Goal: Information Seeking & Learning: Learn about a topic

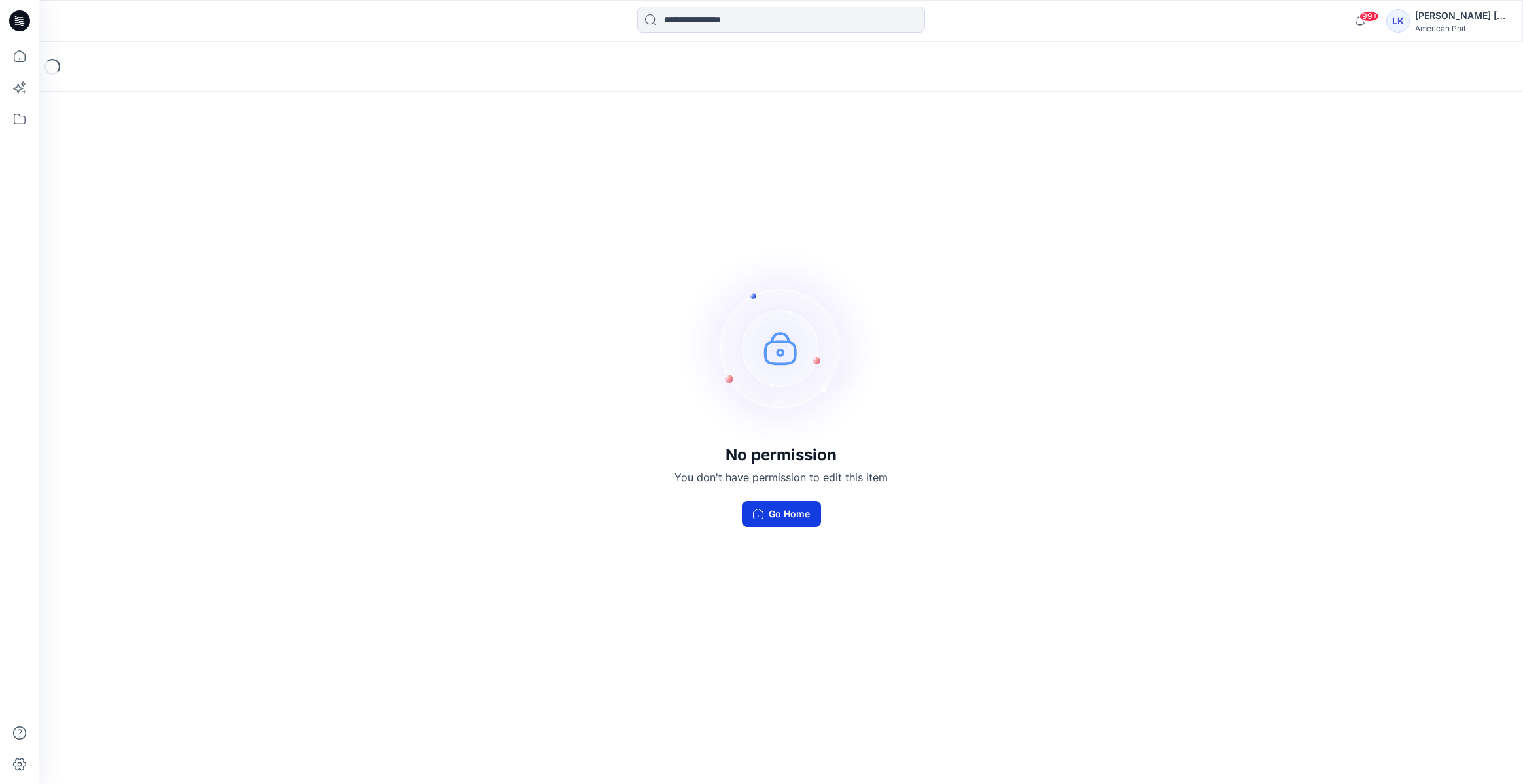
click at [797, 507] on button "Go Home" at bounding box center [782, 514] width 79 height 26
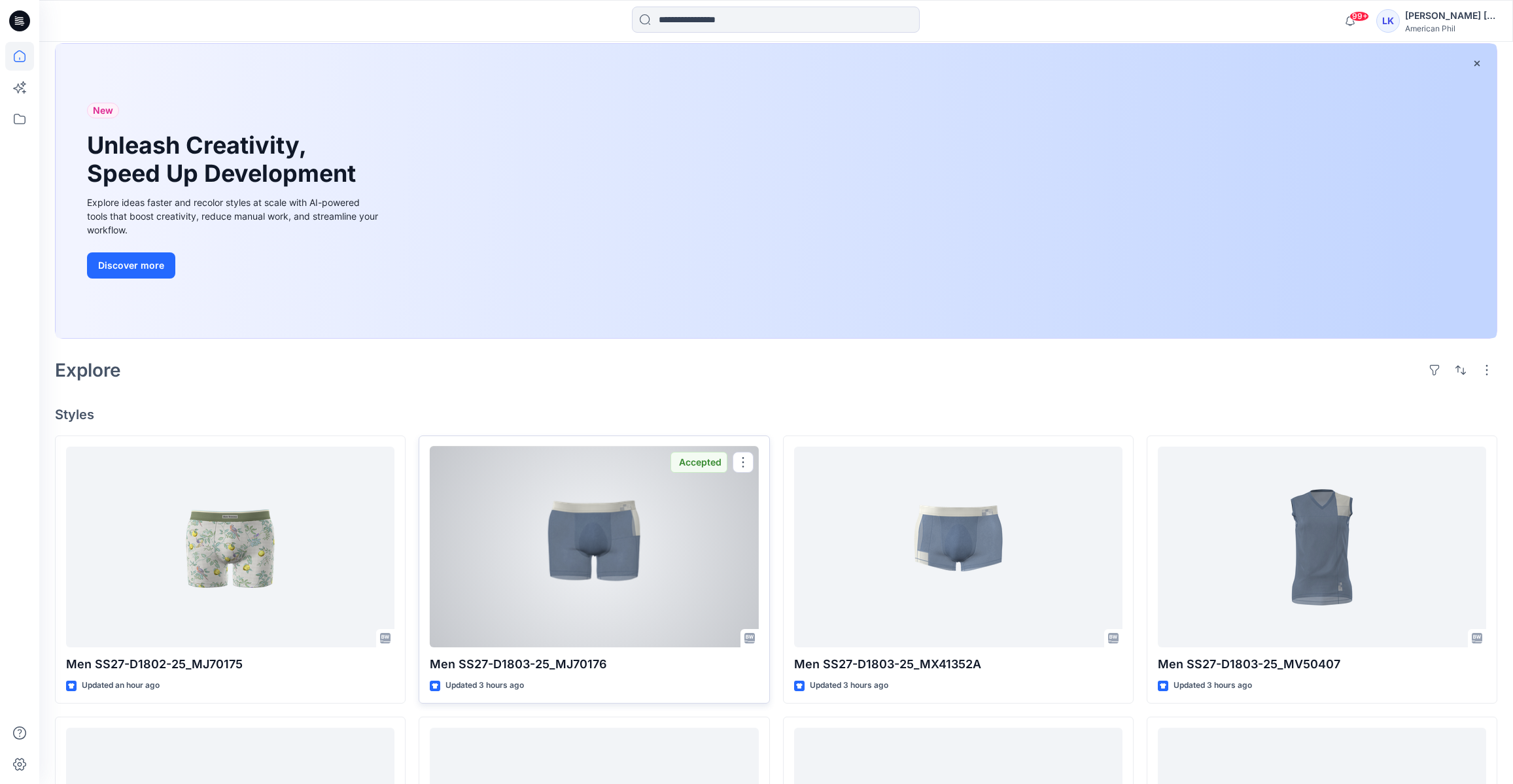
scroll to position [257, 0]
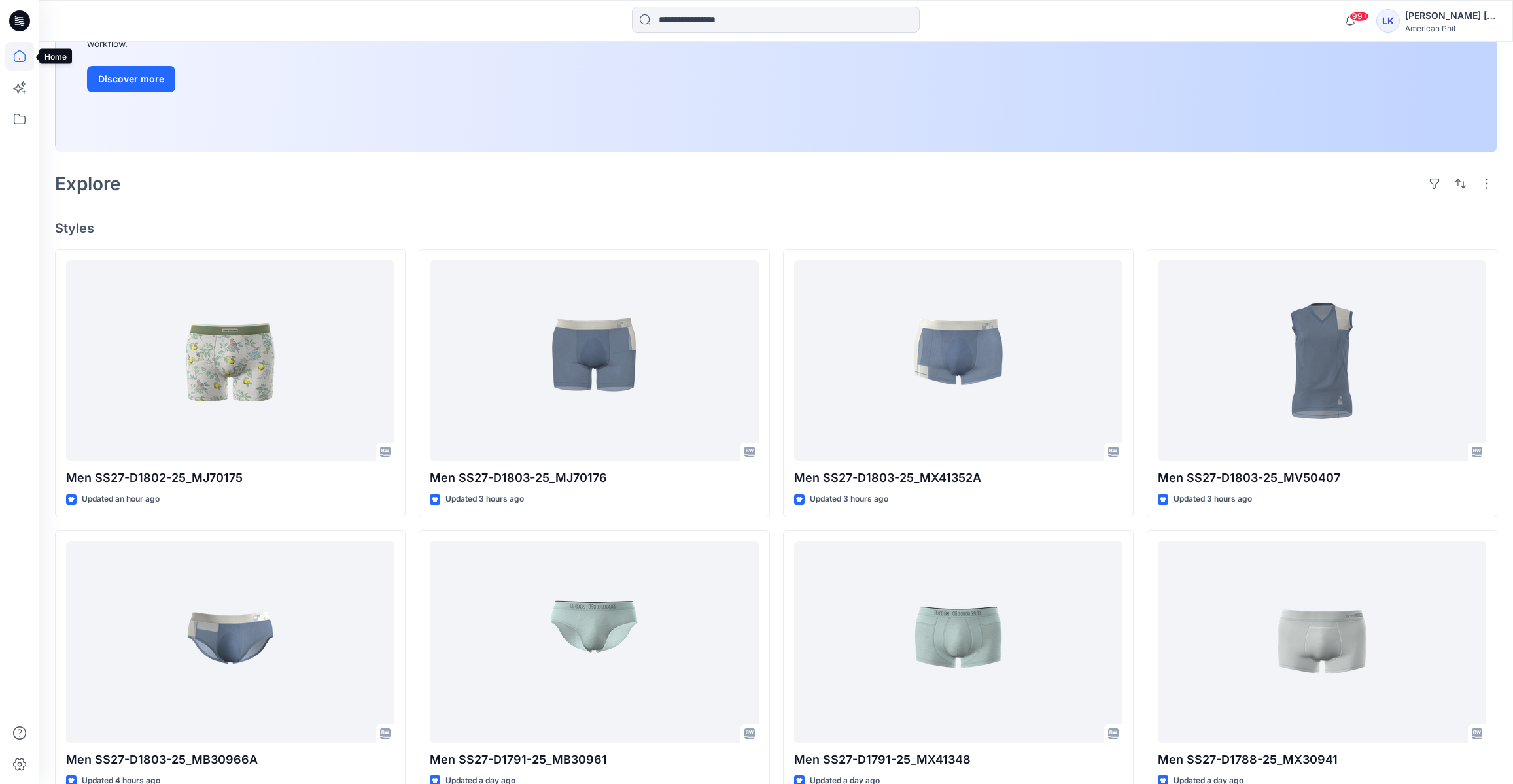
click at [18, 55] on icon at bounding box center [20, 56] width 29 height 29
click at [24, 129] on icon at bounding box center [20, 119] width 29 height 29
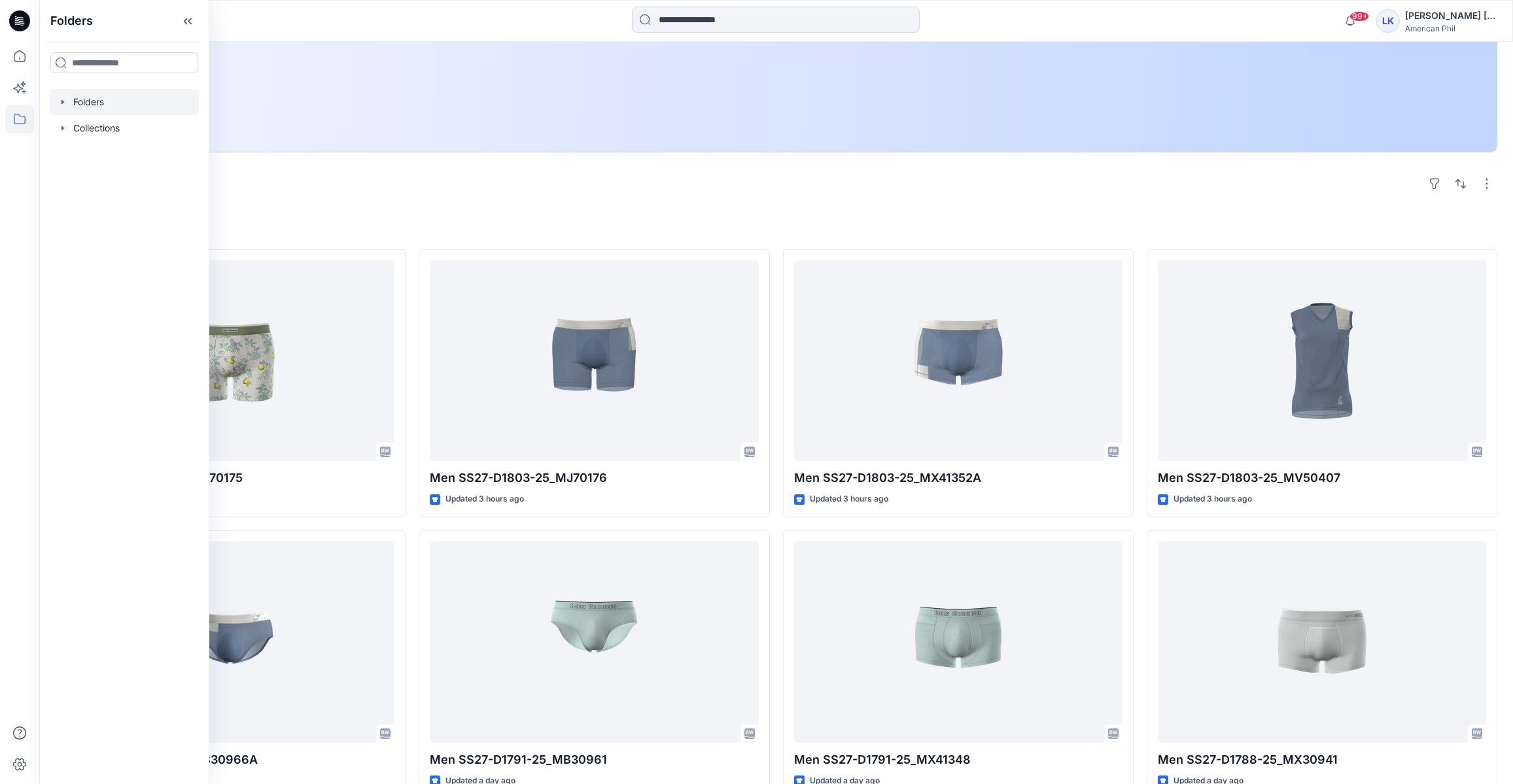
click at [130, 111] on div at bounding box center [124, 102] width 149 height 26
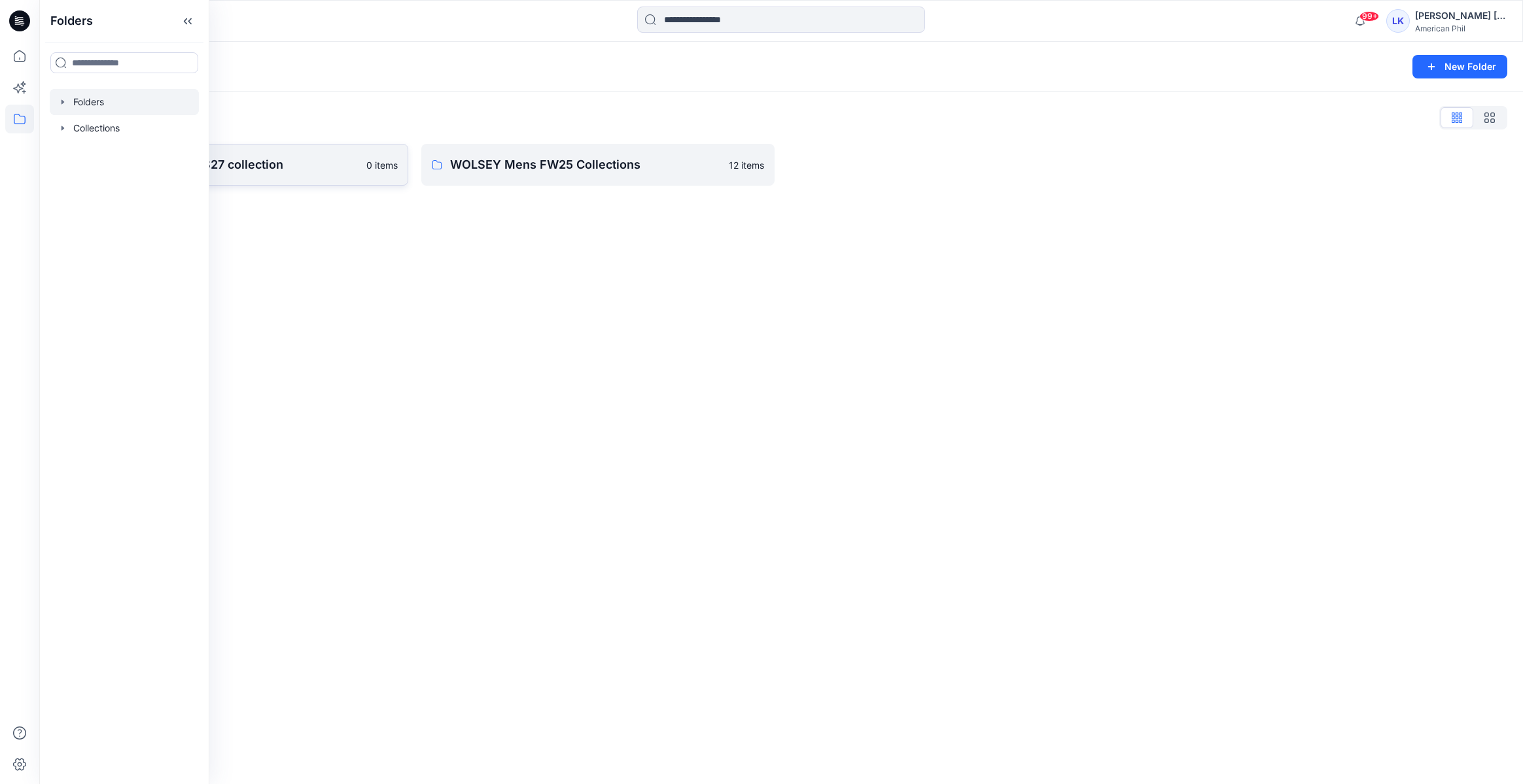
click at [260, 168] on p "American Phil Men SS27 collection" at bounding box center [221, 164] width 275 height 18
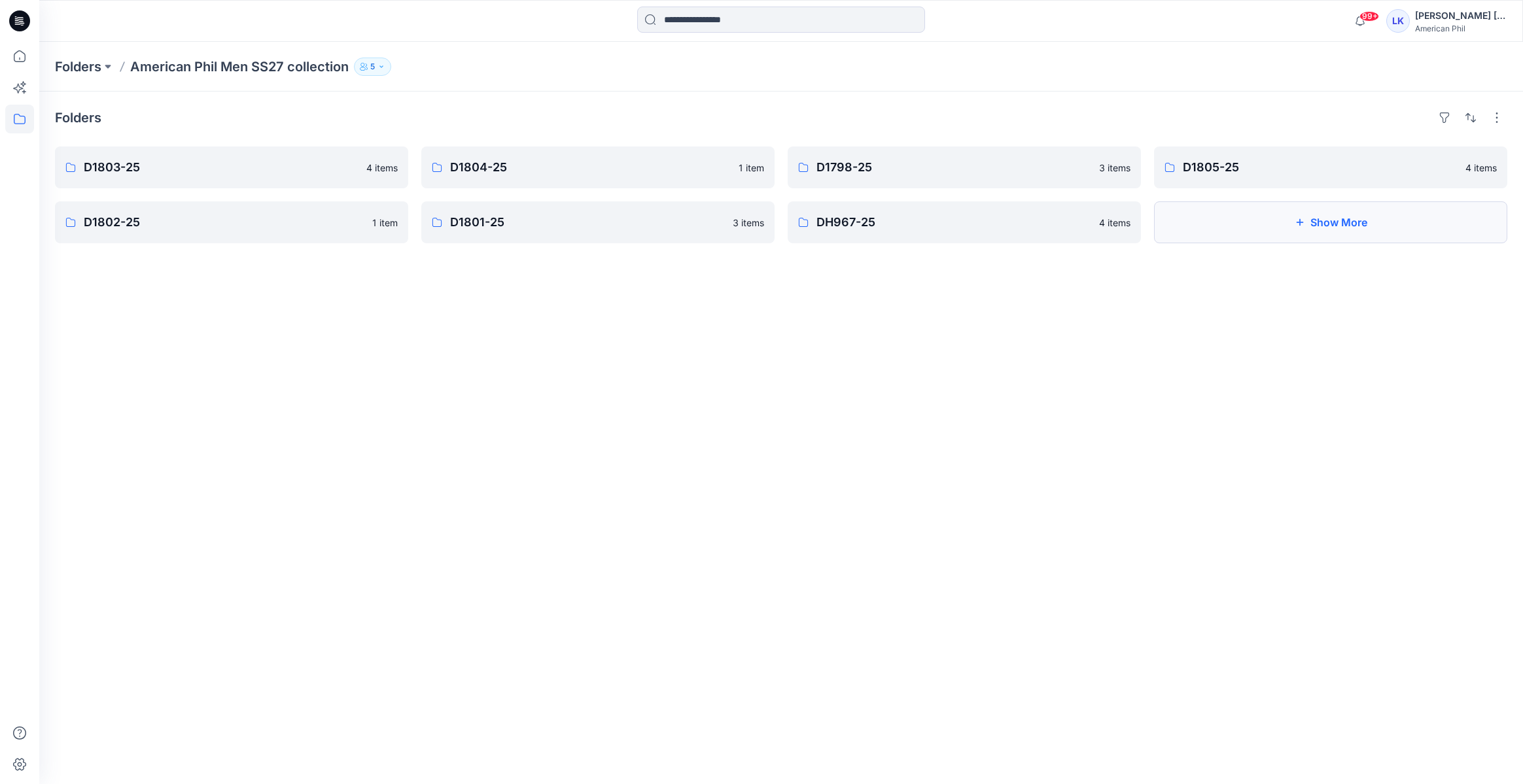
click at [1337, 221] on button "Show More" at bounding box center [1331, 222] width 354 height 42
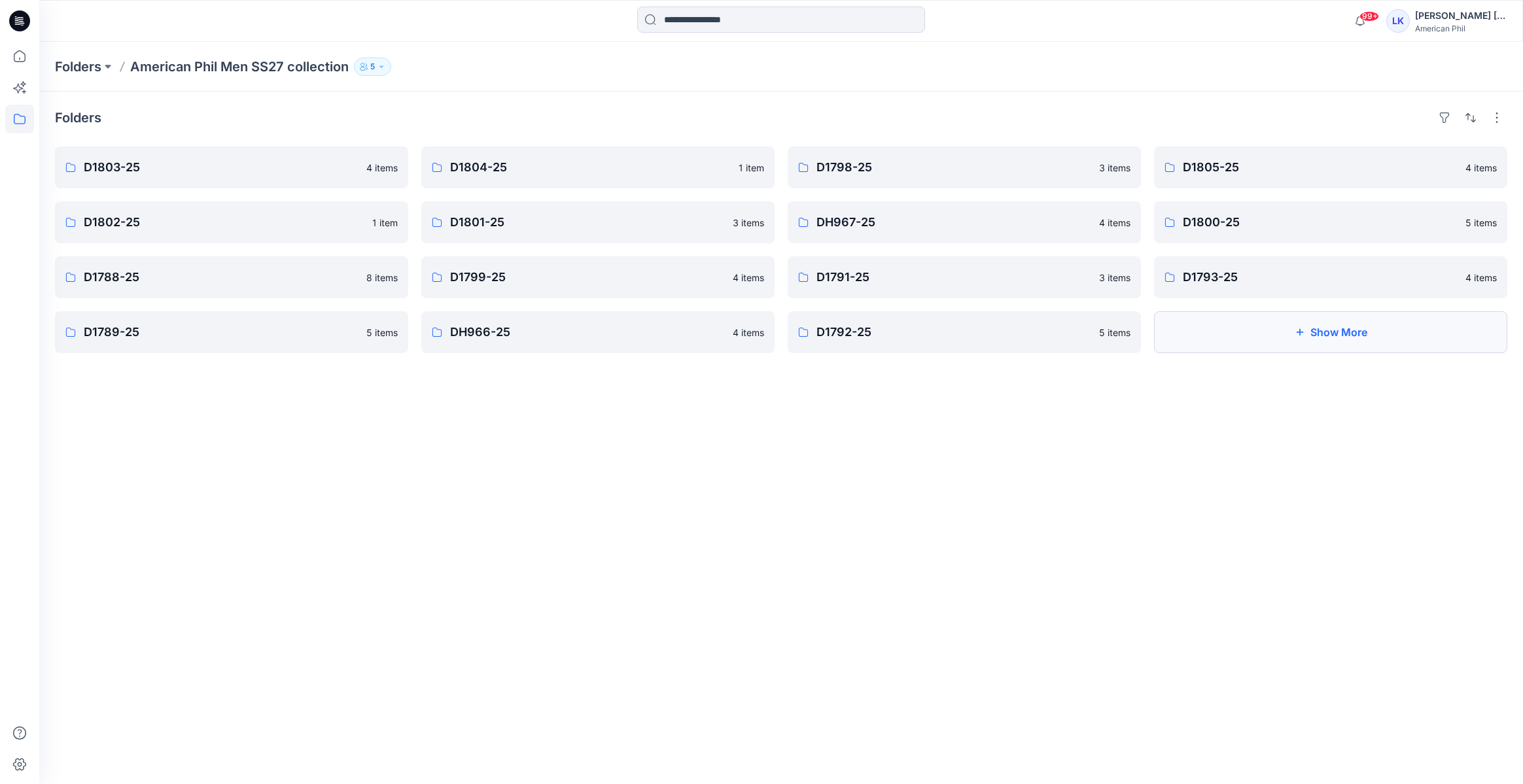
click at [1396, 325] on button "Show More" at bounding box center [1331, 332] width 354 height 42
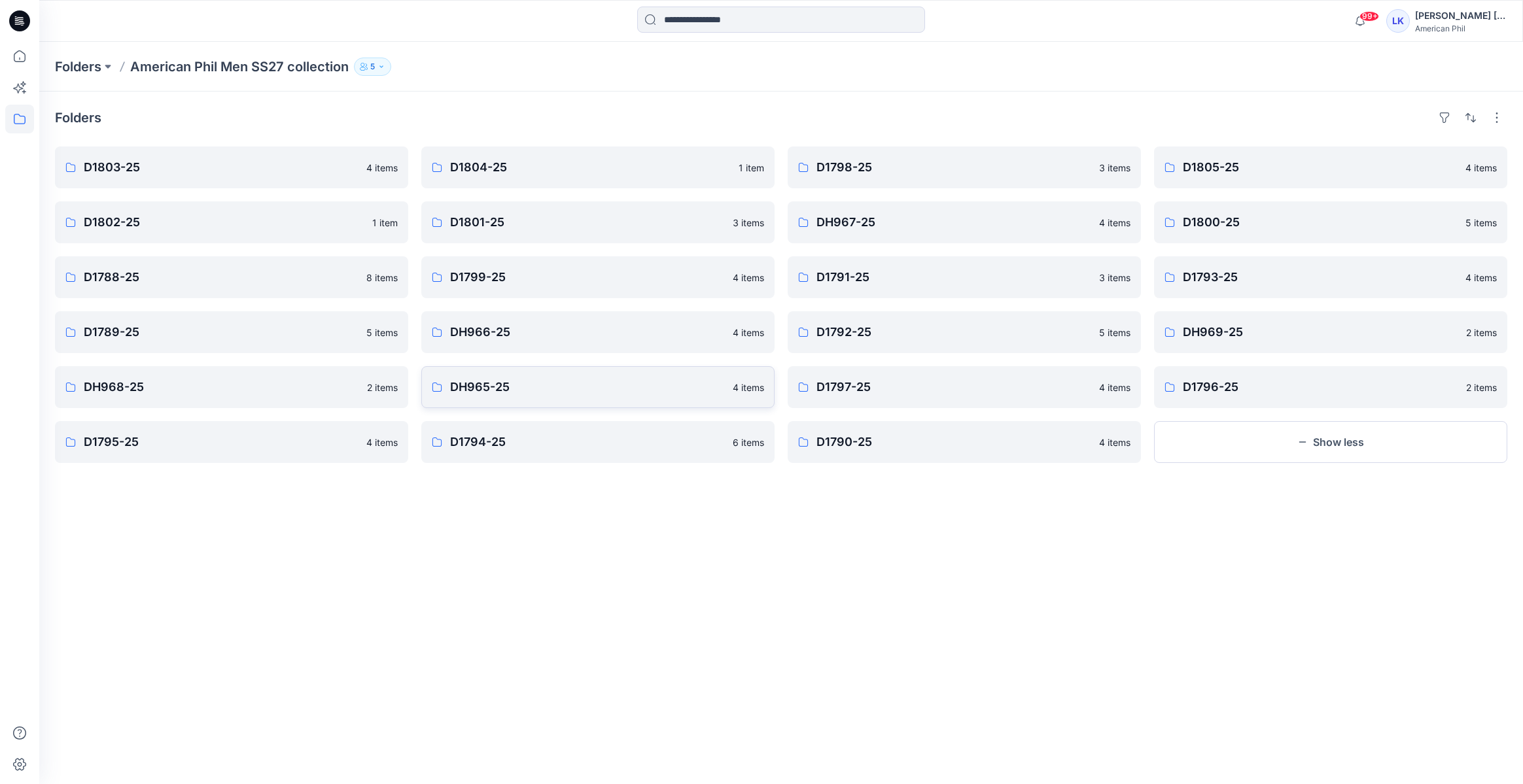
click at [474, 394] on p "DH965-25" at bounding box center [587, 387] width 275 height 18
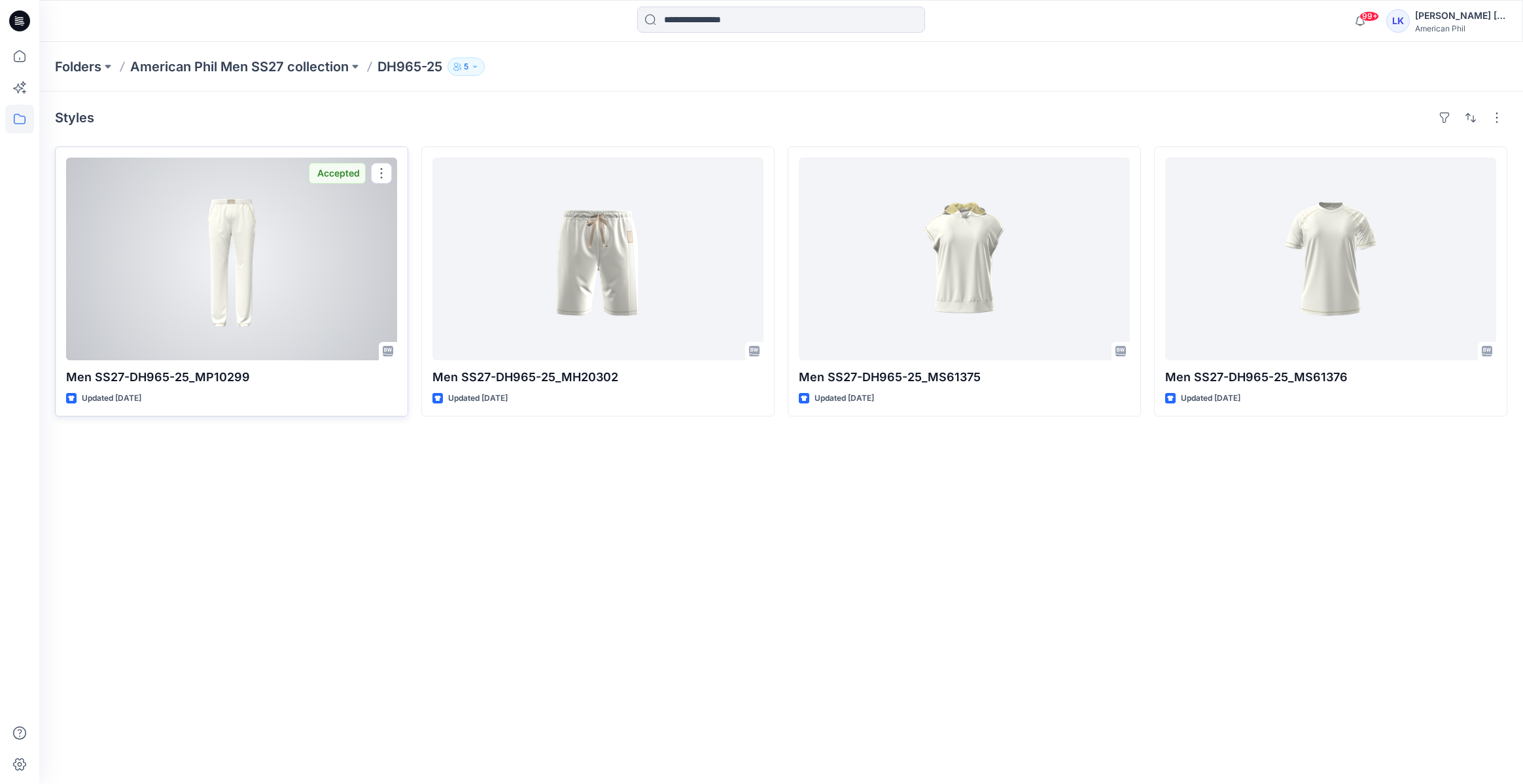
click at [174, 297] on div at bounding box center [231, 259] width 331 height 203
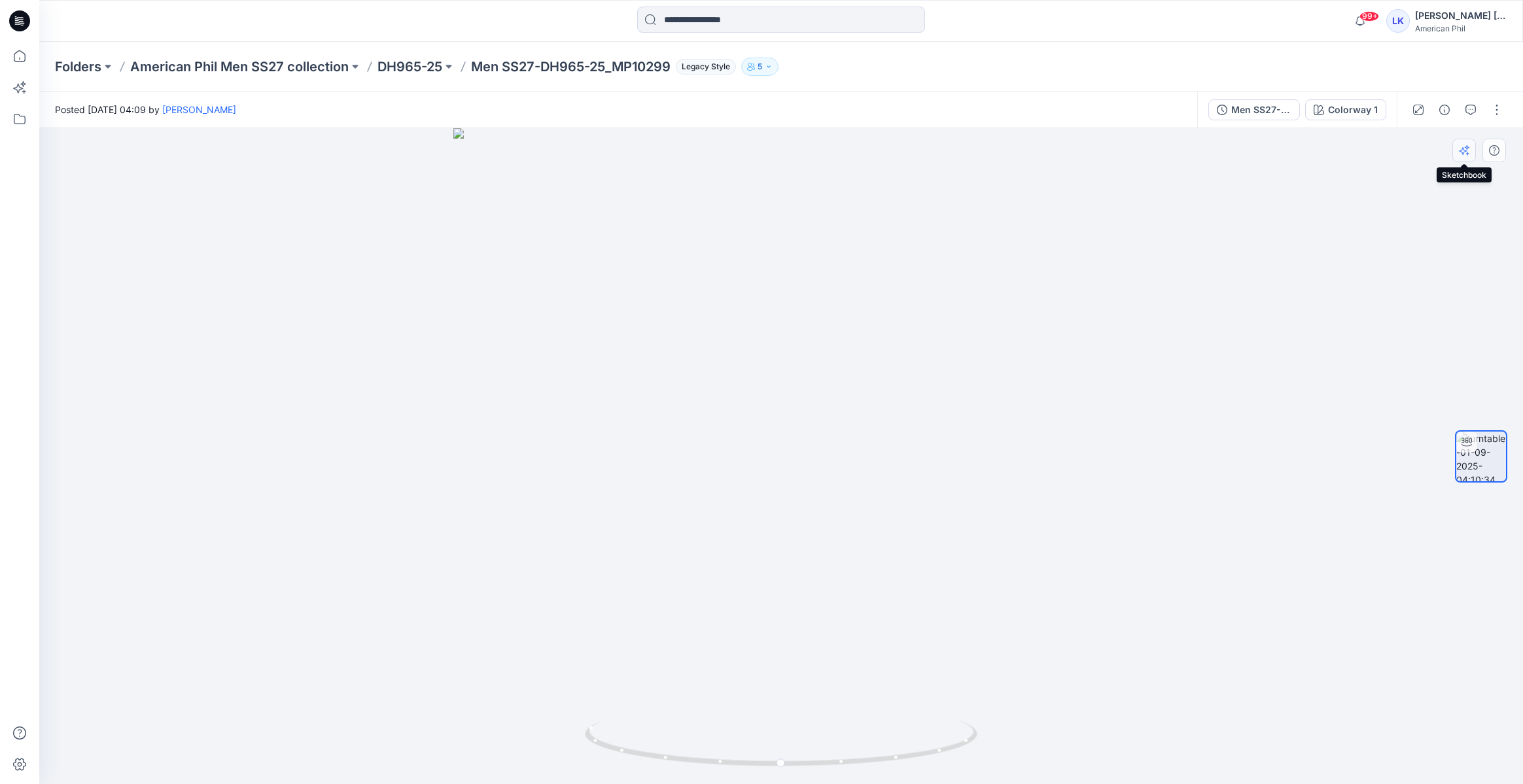
click at [1470, 149] on button "button" at bounding box center [1464, 150] width 24 height 24
drag, startPoint x: 972, startPoint y: 399, endPoint x: 909, endPoint y: 432, distance: 71.1
click at [909, 432] on div at bounding box center [782, 456] width 1484 height 656
click at [1460, 155] on button "button" at bounding box center [1464, 150] width 24 height 24
drag, startPoint x: 857, startPoint y: 340, endPoint x: 689, endPoint y: 372, distance: 171.0
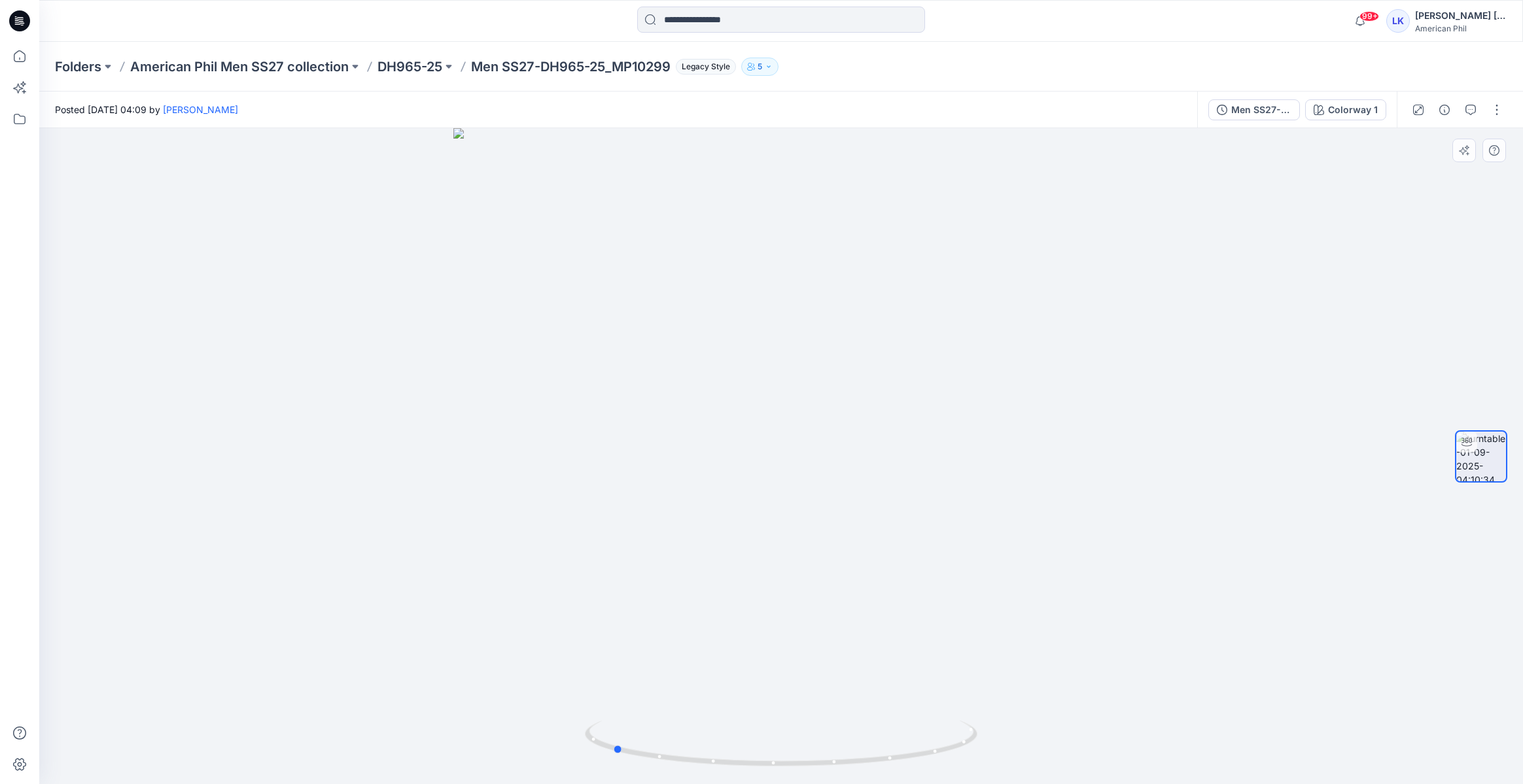
click at [689, 372] on div at bounding box center [782, 456] width 1484 height 656
click at [1466, 154] on icon "button" at bounding box center [1464, 150] width 10 height 10
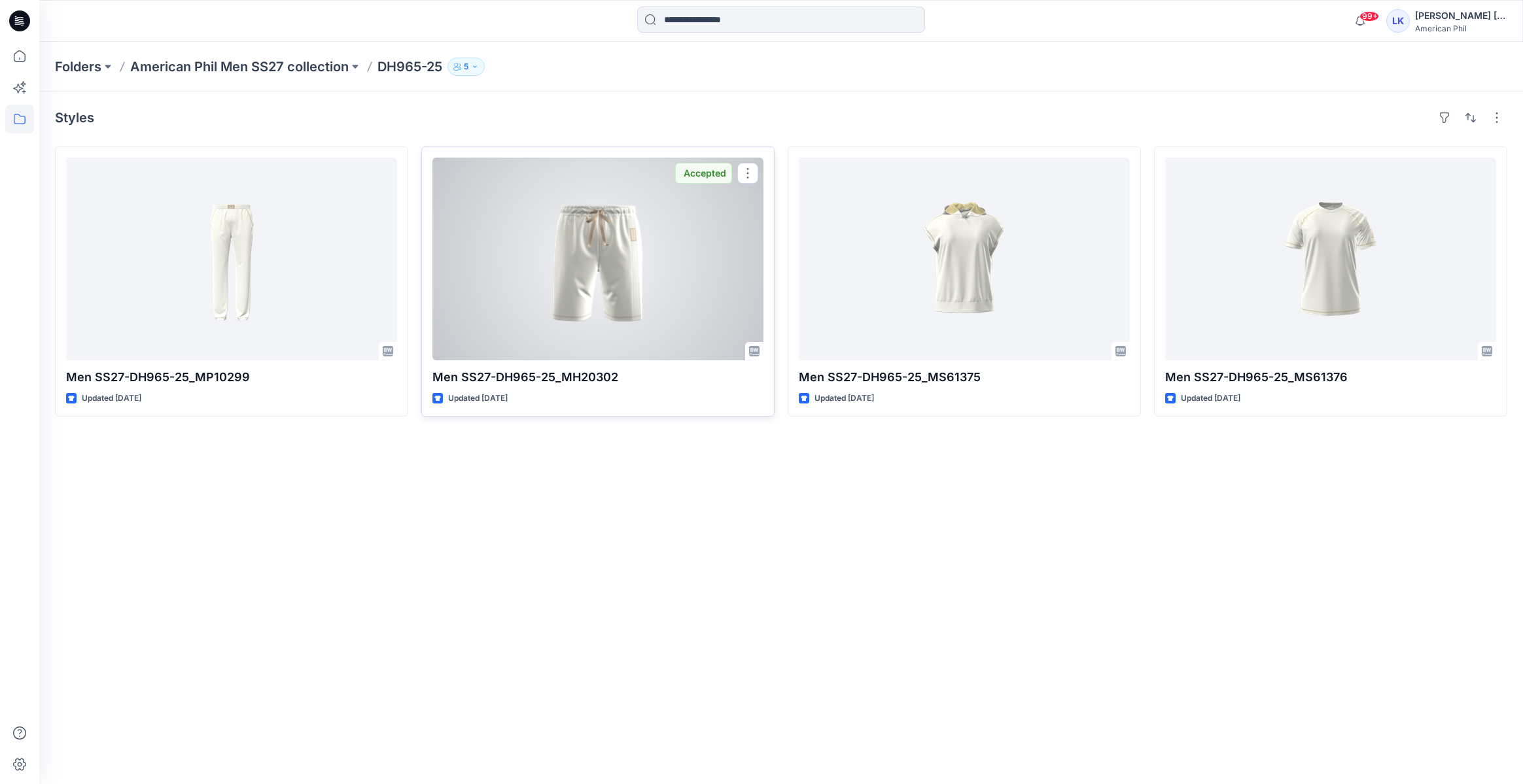
click at [552, 278] on div at bounding box center [598, 259] width 331 height 203
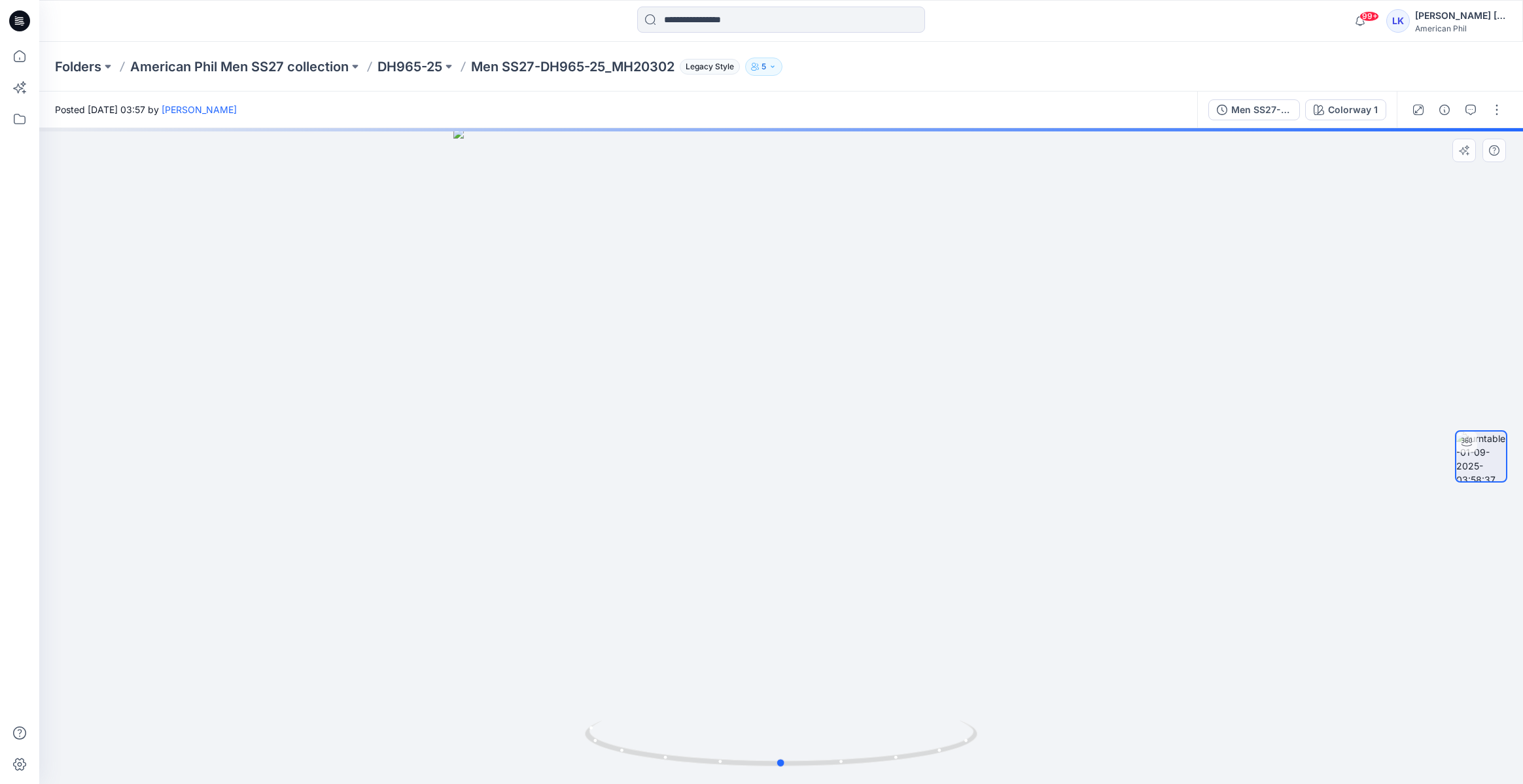
click at [634, 410] on div at bounding box center [782, 456] width 1484 height 656
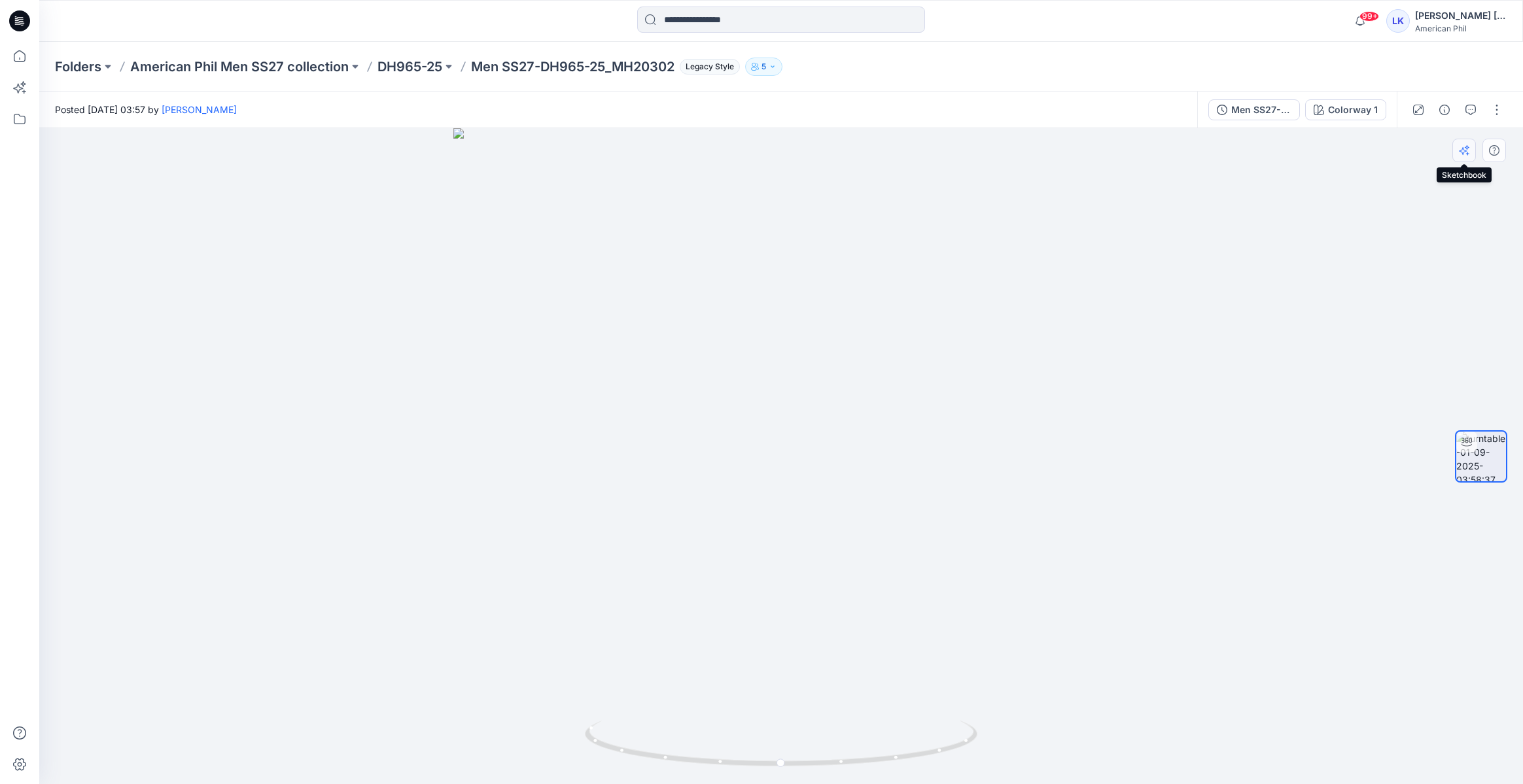
click at [1468, 154] on icon "button" at bounding box center [1464, 150] width 10 height 10
drag, startPoint x: 881, startPoint y: 421, endPoint x: 838, endPoint y: 464, distance: 60.8
click at [838, 464] on div at bounding box center [782, 456] width 1484 height 656
click at [1468, 155] on icon "button" at bounding box center [1464, 150] width 10 height 10
drag, startPoint x: 912, startPoint y: 358, endPoint x: 756, endPoint y: 386, distance: 158.5
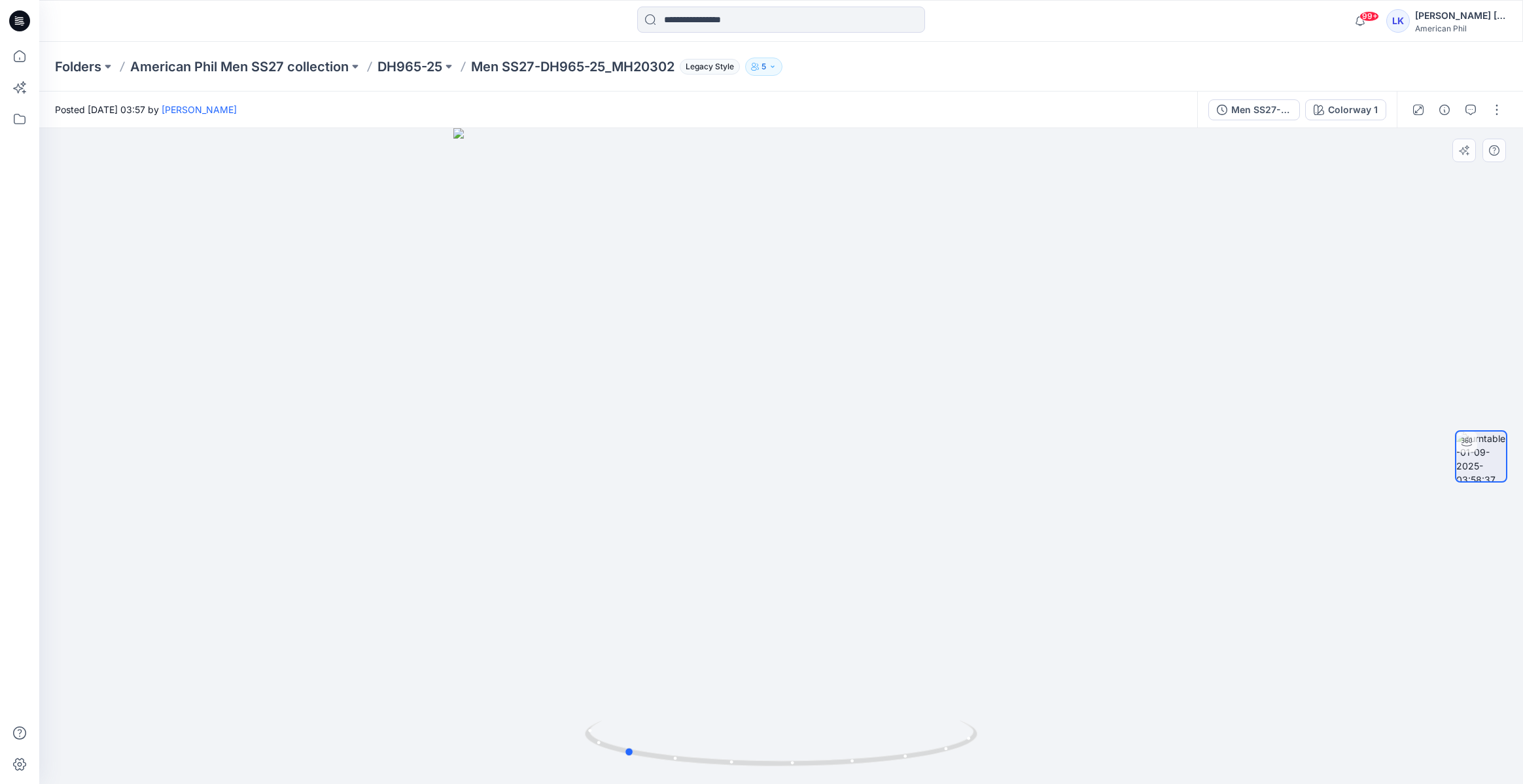
click at [756, 386] on div at bounding box center [782, 456] width 1484 height 656
click at [1462, 148] on icon "button" at bounding box center [1464, 151] width 8 height 8
click at [435, 71] on p "DH965-25" at bounding box center [410, 66] width 65 height 18
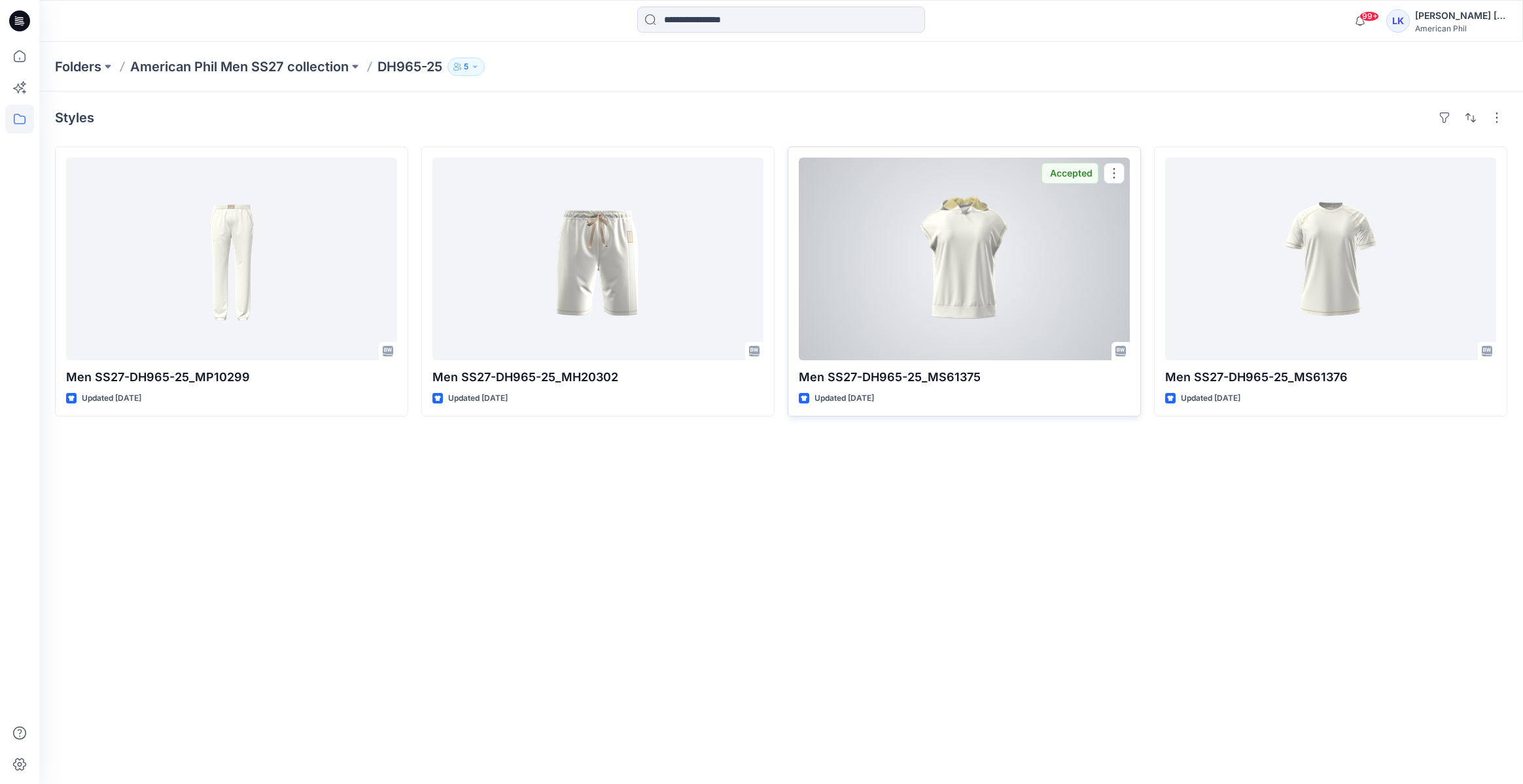
click at [949, 290] on div at bounding box center [964, 259] width 331 height 203
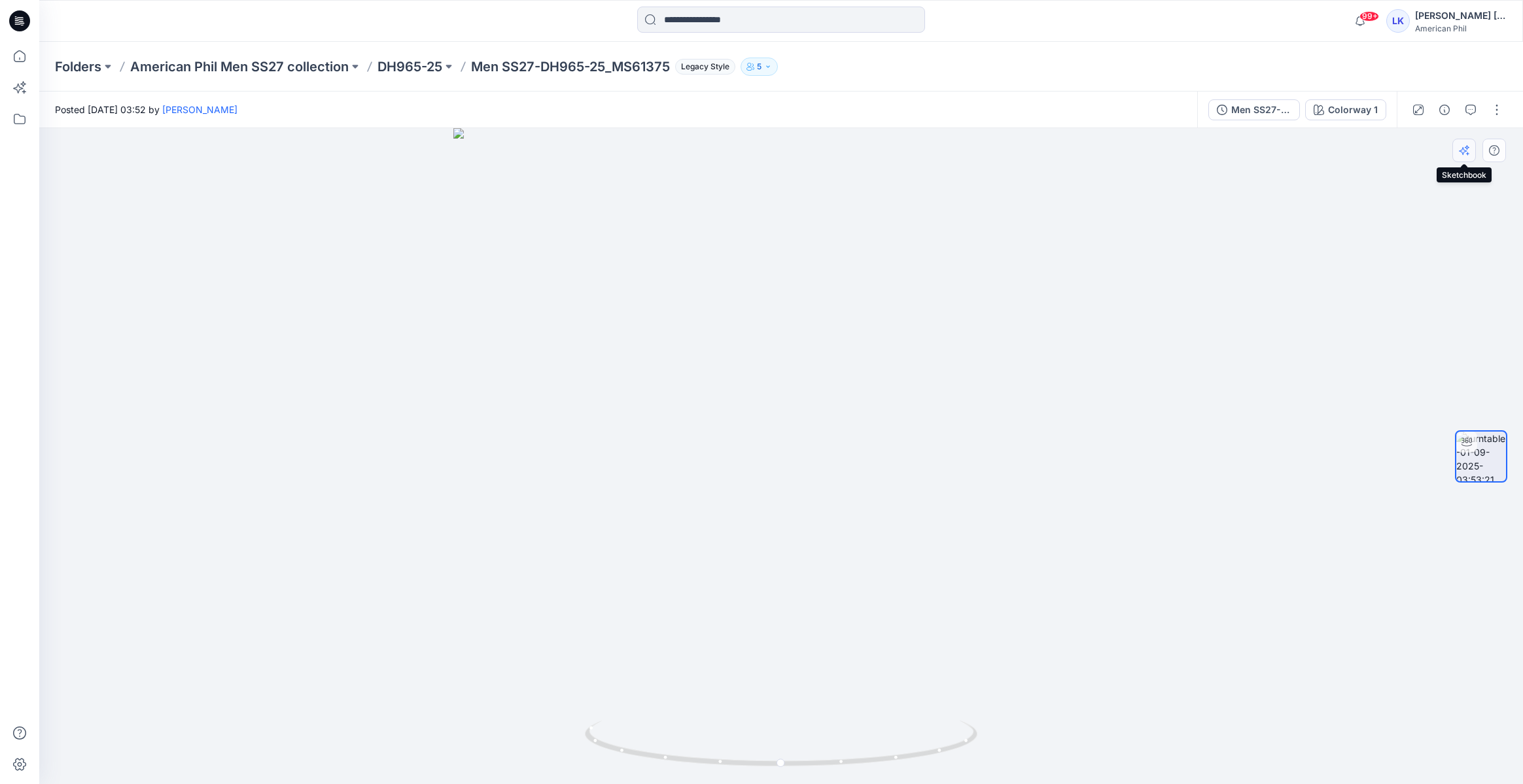
click at [1470, 156] on button "button" at bounding box center [1464, 150] width 24 height 24
drag, startPoint x: 898, startPoint y: 297, endPoint x: 722, endPoint y: 362, distance: 187.6
click at [722, 362] on div at bounding box center [782, 456] width 1484 height 656
click at [1464, 147] on icon "button" at bounding box center [1464, 150] width 10 height 10
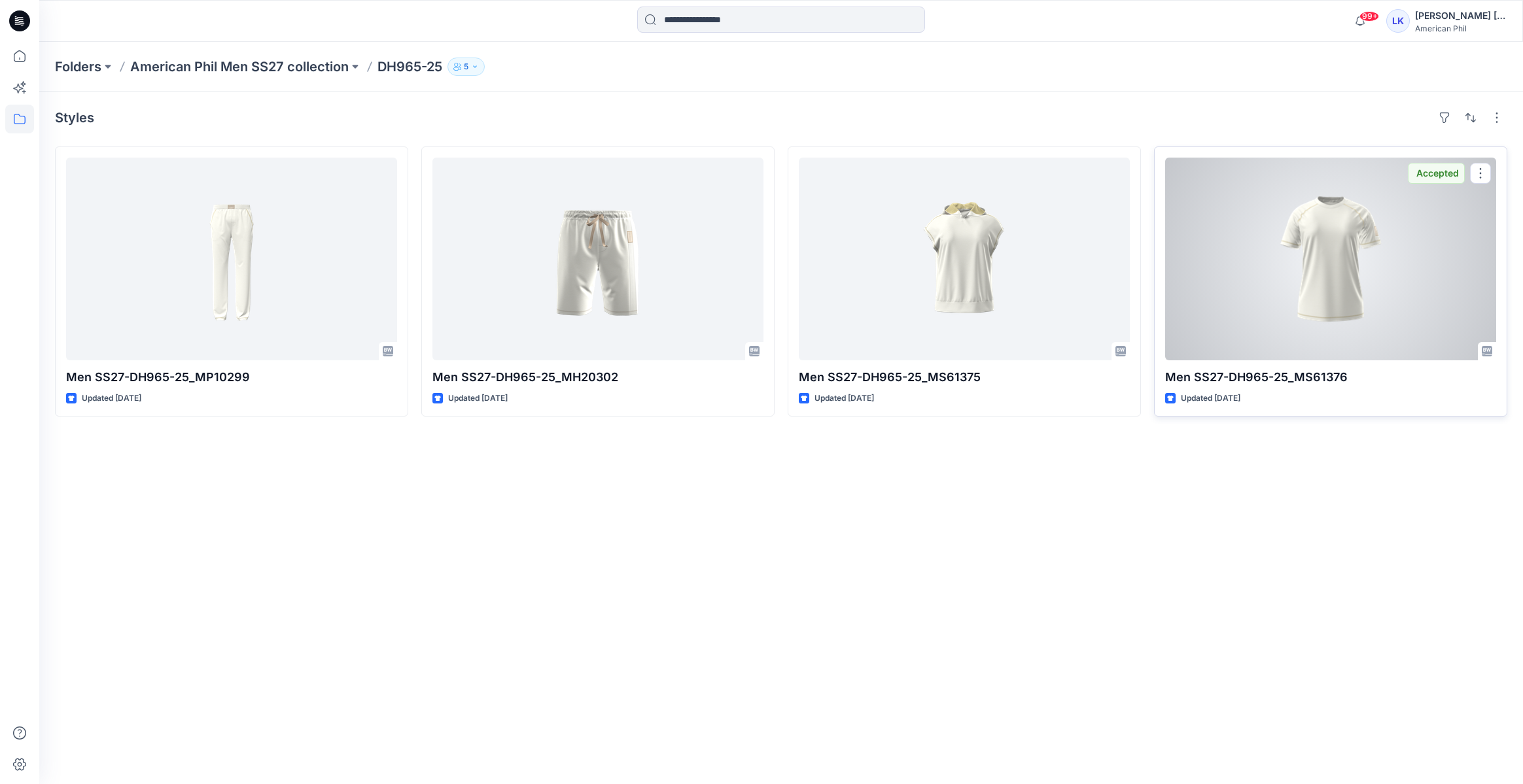
click at [1260, 267] on div at bounding box center [1330, 259] width 331 height 203
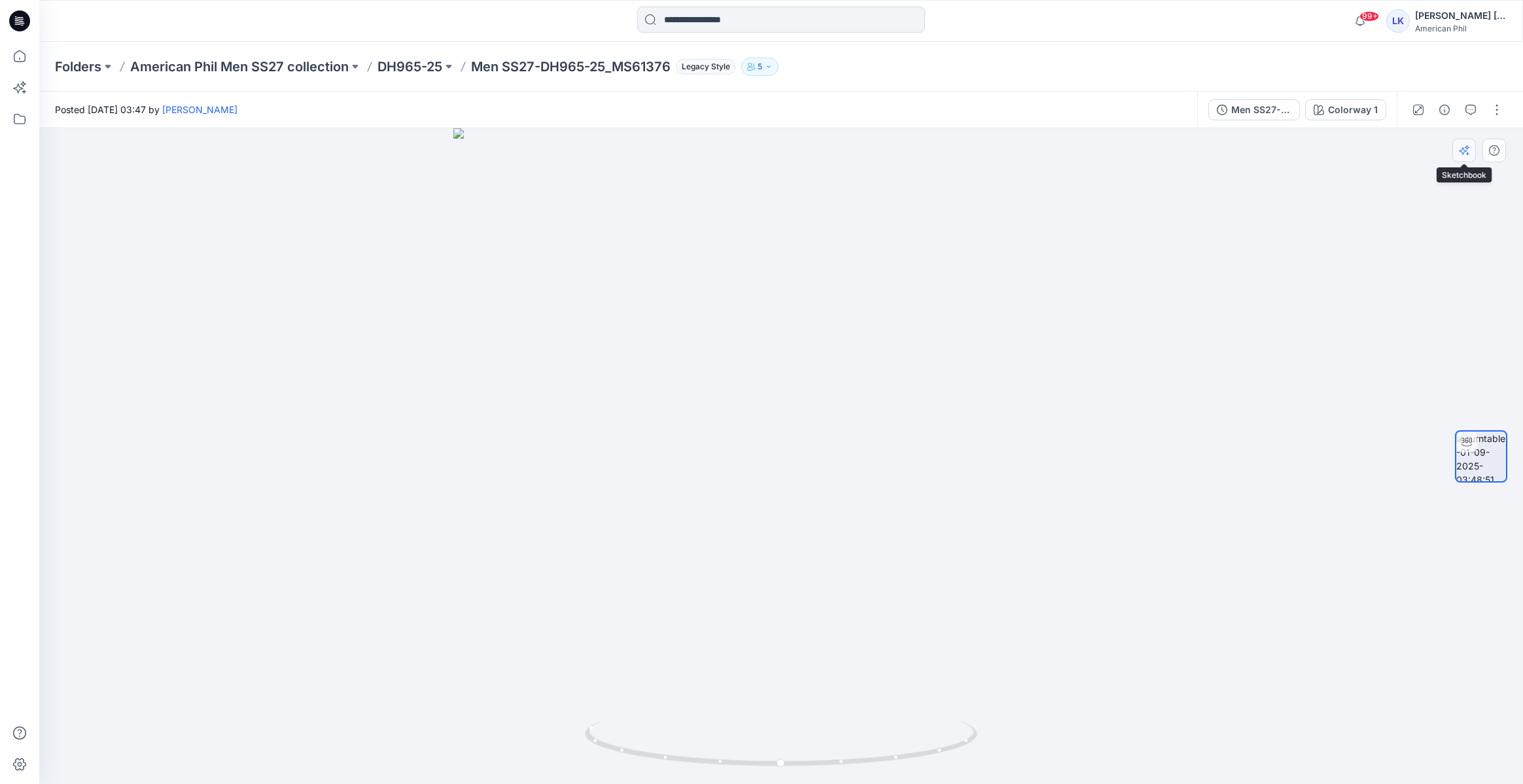
click at [1465, 154] on icon "button" at bounding box center [1464, 150] width 10 height 10
drag, startPoint x: 969, startPoint y: 267, endPoint x: 937, endPoint y: 325, distance: 66.2
click at [937, 325] on div at bounding box center [782, 456] width 1484 height 656
click at [1474, 142] on button "button" at bounding box center [1464, 150] width 24 height 24
drag, startPoint x: 964, startPoint y: 320, endPoint x: 776, endPoint y: 369, distance: 194.3
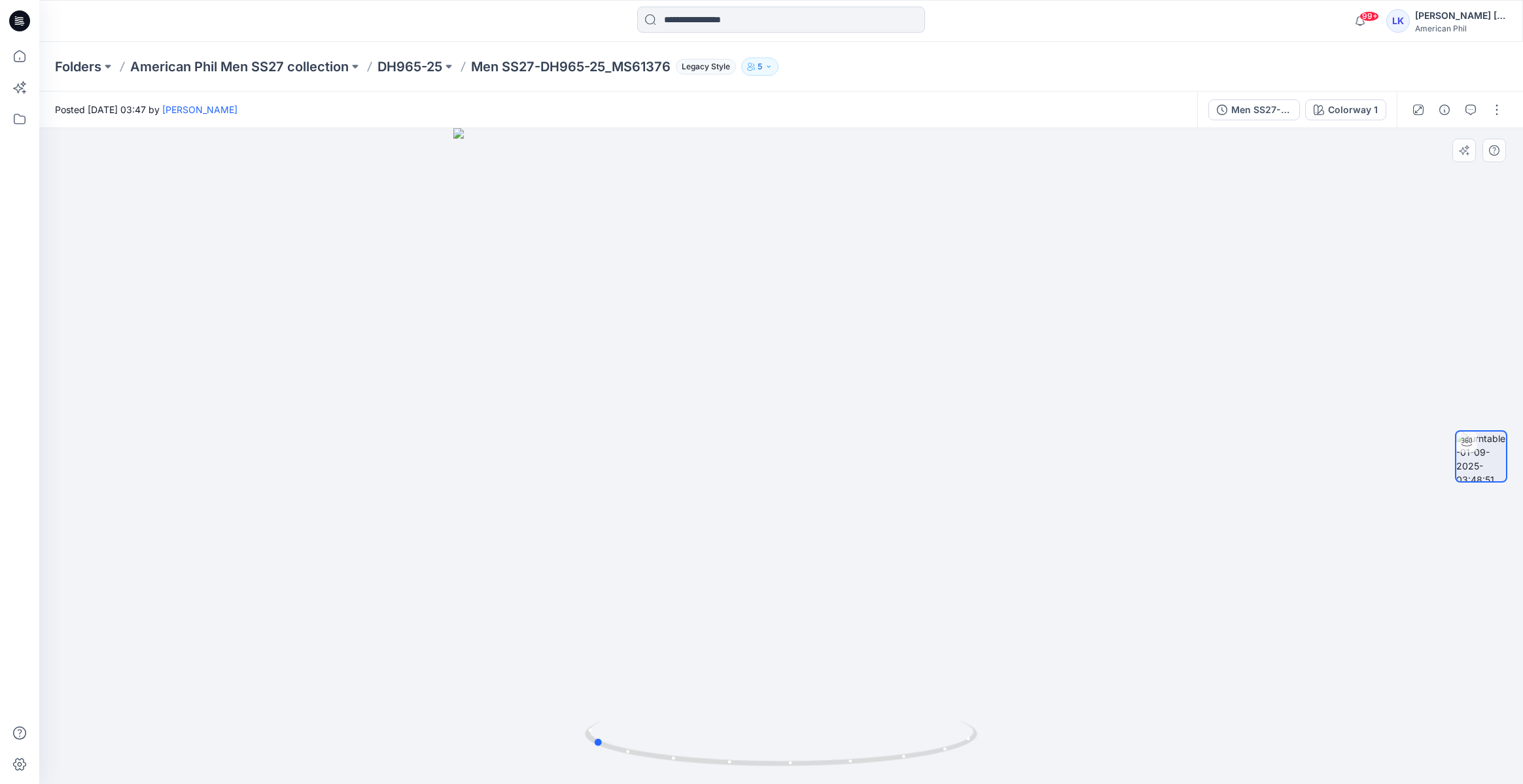
click at [776, 369] on div at bounding box center [782, 456] width 1484 height 656
click at [1473, 152] on button "button" at bounding box center [1464, 150] width 24 height 24
